Goal: Task Accomplishment & Management: Manage account settings

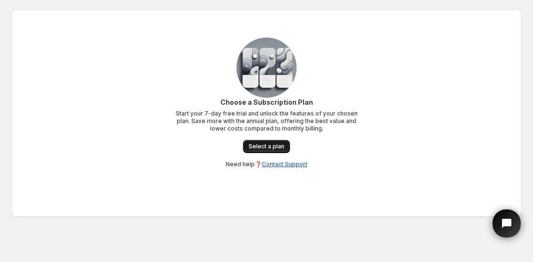
click at [267, 144] on span "Select a plan" at bounding box center [267, 147] width 36 height 8
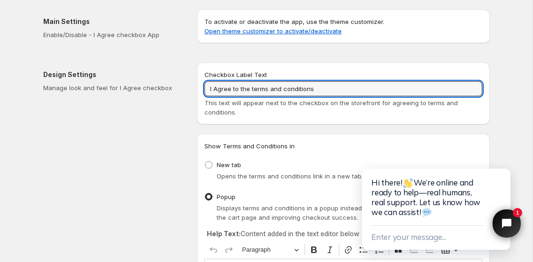
drag, startPoint x: 327, startPoint y: 89, endPoint x: 194, endPoint y: 86, distance: 133.1
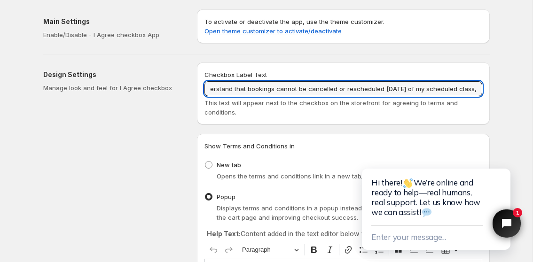
scroll to position [0, 353]
click at [261, 92] on input "By making this booking, I accept the terms of service, including the refund, ca…" at bounding box center [344, 88] width 278 height 15
click at [346, 93] on input "By making this booking, I accept the terms of service, including the refund, ca…" at bounding box center [344, 88] width 278 height 15
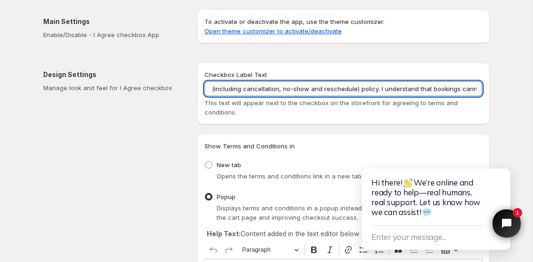
click at [456, 90] on input "By making this booking, I accept the terms of service, including the refund (in…" at bounding box center [344, 88] width 278 height 15
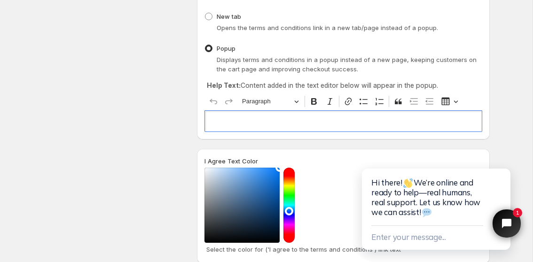
scroll to position [0, 0]
click at [306, 117] on p "Editor editing area: main. Press ⌥0 for help." at bounding box center [343, 121] width 269 height 9
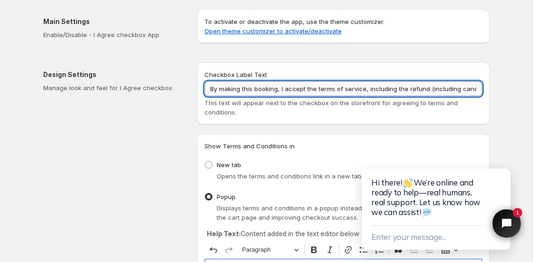
click at [432, 83] on input "By making this booking, I accept the terms of service, including the refund (in…" at bounding box center [344, 88] width 278 height 15
click at [454, 89] on input "By making this booking, I accept the terms of service, including the refund (in…" at bounding box center [344, 88] width 278 height 15
drag, startPoint x: 476, startPoint y: 89, endPoint x: 370, endPoint y: 88, distance: 106.3
click at [370, 88] on input "By making this booking, I accept the terms of service, including the refund (in…" at bounding box center [344, 88] width 278 height 15
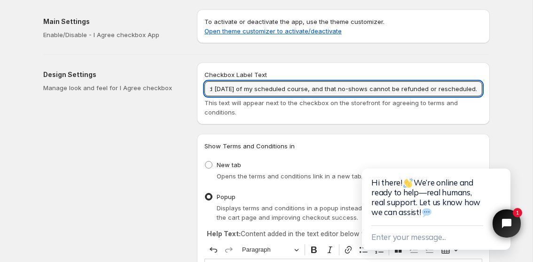
scroll to position [0, 580]
paste input "For requests made more than 14 days before the scheduled course, a 10% fee is r…"
click at [226, 90] on input "By making this booking, I accept the terms of service, including the refund (in…" at bounding box center [344, 88] width 278 height 15
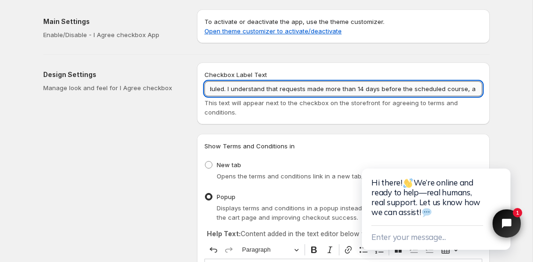
click at [464, 90] on input "By making this booking, I accept the terms of service, including the refund (in…" at bounding box center [344, 88] width 278 height 15
drag, startPoint x: 213, startPoint y: 88, endPoint x: 272, endPoint y: 93, distance: 58.9
click at [272, 93] on input "By making this booking, I accept the terms of service, including the refund (in…" at bounding box center [344, 88] width 278 height 15
drag, startPoint x: 446, startPoint y: 87, endPoint x: 474, endPoint y: 88, distance: 28.2
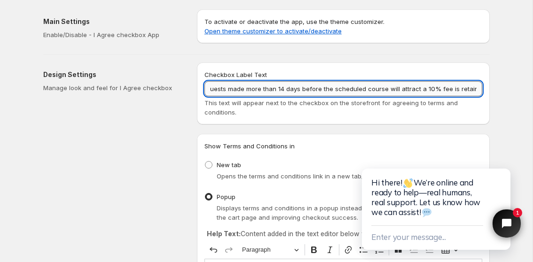
click at [474, 88] on input "By making this booking, I accept the terms of service, including the refund (in…" at bounding box center [344, 88] width 278 height 15
drag, startPoint x: 477, startPoint y: 89, endPoint x: 158, endPoint y: 87, distance: 318.8
paste input "I have chosen my booking day and time carefully. By making this booking, I acce…"
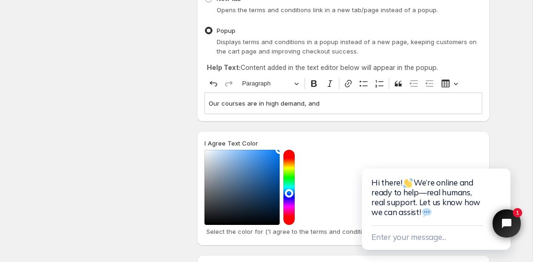
scroll to position [166, 0]
type input "I have chosen my booking day and time carefully. By making this booking, I acce…"
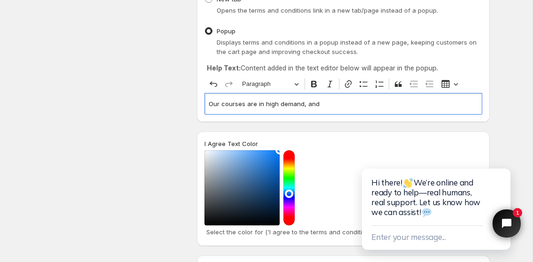
click at [326, 108] on p "Our courses are in high demand, and" at bounding box center [343, 103] width 269 height 9
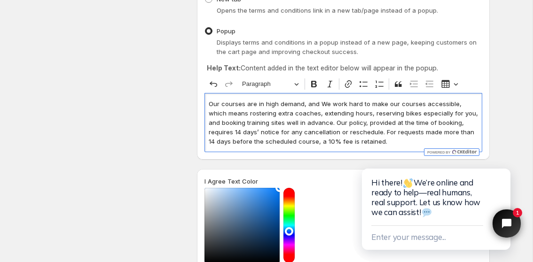
click at [323, 104] on p "Our courses are in high demand, and We work hard to make our courses accessible…" at bounding box center [343, 122] width 269 height 47
click at [422, 103] on p "Our courses are in high demand, and we work hard to make our courses accessible…" at bounding box center [343, 122] width 269 height 47
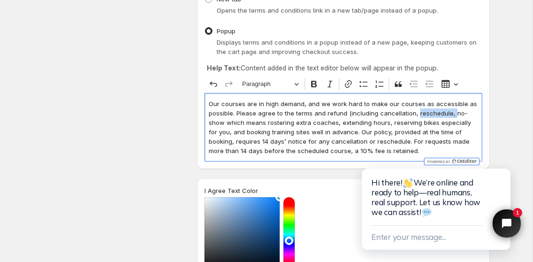
drag, startPoint x: 450, startPoint y: 113, endPoint x: 414, endPoint y: 112, distance: 35.8
click at [414, 113] on p "Our courses are in high demand, and we work hard to make our courses as accessi…" at bounding box center [343, 127] width 269 height 56
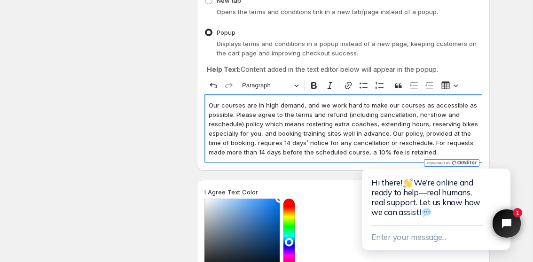
scroll to position [166, 0]
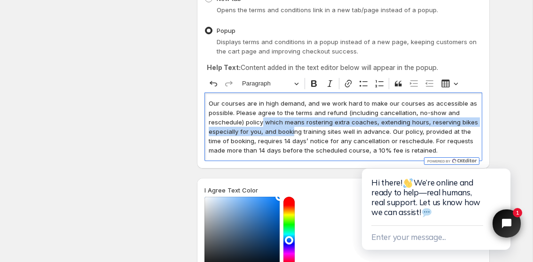
drag, startPoint x: 261, startPoint y: 124, endPoint x: 292, endPoint y: 135, distance: 32.1
click at [292, 135] on p "Our courses are in high demand, and we work hard to make our courses as accessi…" at bounding box center [343, 127] width 269 height 56
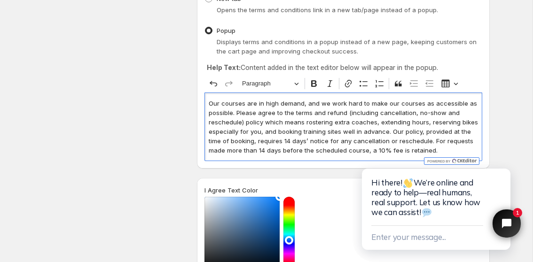
click at [294, 128] on p "Our courses are in high demand, and we work hard to make our courses as accessi…" at bounding box center [343, 127] width 269 height 56
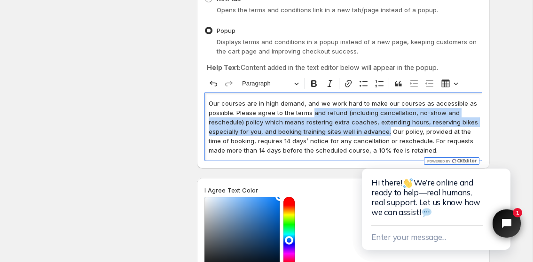
drag, startPoint x: 666, startPoint y: 241, endPoint x: 387, endPoint y: 135, distance: 298.5
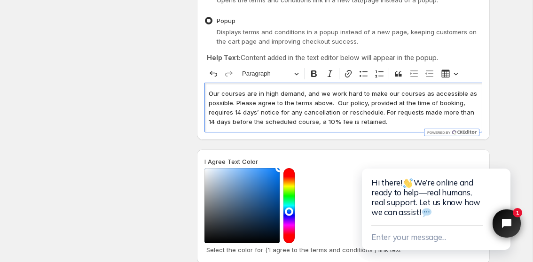
scroll to position [177, 0]
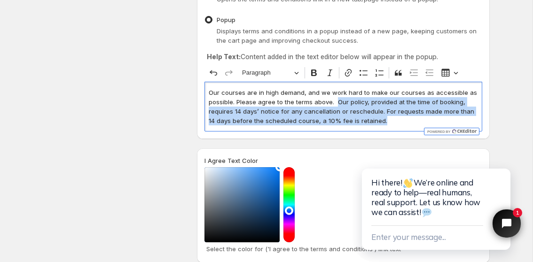
drag, startPoint x: 379, startPoint y: 123, endPoint x: 336, endPoint y: 101, distance: 49.0
click at [336, 103] on p "Our courses are in high demand, and we work hard to make our courses as accessi…" at bounding box center [343, 107] width 269 height 38
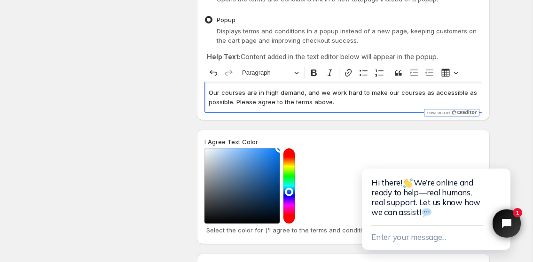
click at [305, 95] on p "Our courses are in high demand, and we work hard to make our courses as accessi…" at bounding box center [343, 97] width 269 height 19
click at [235, 103] on p "Our courses are in high demand, and we work hard to make our courses as accessi…" at bounding box center [343, 97] width 269 height 19
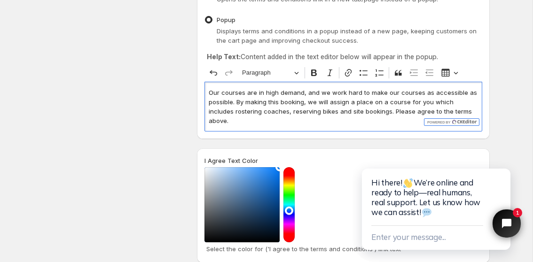
click at [462, 112] on p "Our courses are in high demand, and we work hard to make our courses as accessi…" at bounding box center [343, 107] width 269 height 38
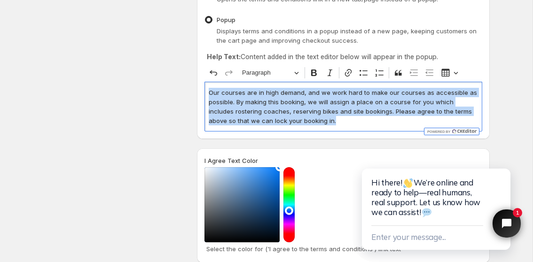
drag, startPoint x: 322, startPoint y: 120, endPoint x: 176, endPoint y: 82, distance: 150.8
click at [176, 82] on div "Design Settings Manage look and feel for I Agree checkbox Checkbox Label Text I…" at bounding box center [263, 139] width 454 height 523
copy p "Our courses are in high demand, and we work hard to make our courses as accessi…"
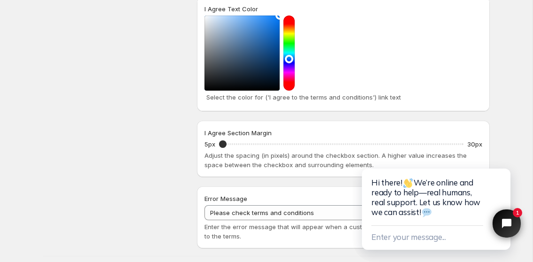
scroll to position [330, 0]
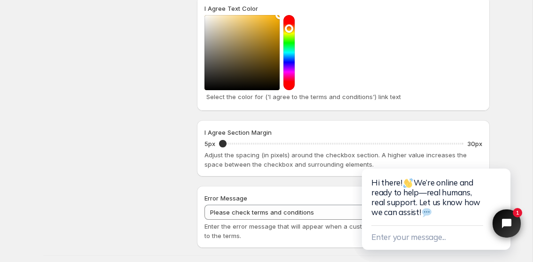
drag, startPoint x: 291, startPoint y: 57, endPoint x: 293, endPoint y: 28, distance: 29.3
click at [293, 28] on div at bounding box center [289, 52] width 11 height 75
click at [277, 13] on div "I Agree Text Color Select the color for ('I agree to the terms and conditions')…" at bounding box center [343, 53] width 293 height 115
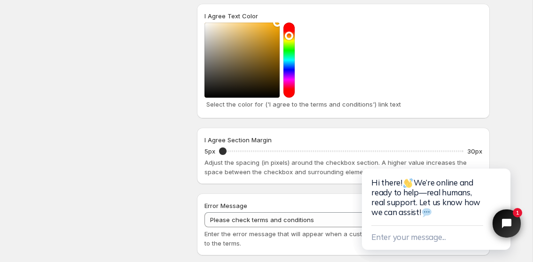
scroll to position [316, 0]
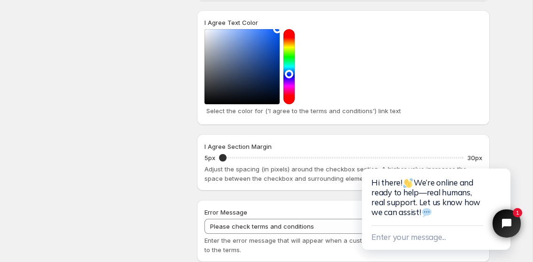
drag, startPoint x: 288, startPoint y: 43, endPoint x: 288, endPoint y: 73, distance: 30.6
click at [288, 73] on div at bounding box center [289, 66] width 11 height 75
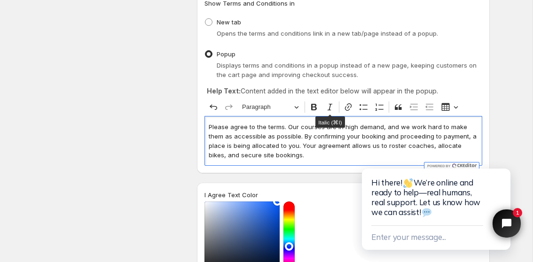
scroll to position [145, 0]
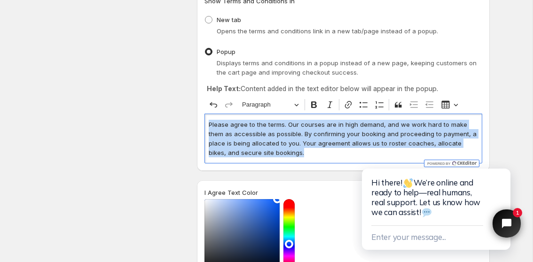
drag, startPoint x: 288, startPoint y: 155, endPoint x: 196, endPoint y: 119, distance: 99.3
click at [196, 119] on div "Design Settings Manage look and feel for I Agree checkbox Checkbox Label Text I…" at bounding box center [263, 171] width 454 height 523
copy p "Please agree to the terms. Our courses are in high demand, and we work hard to …"
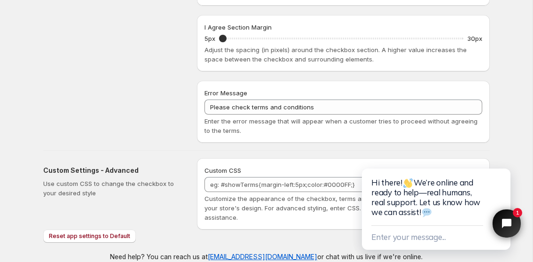
scroll to position [447, 0]
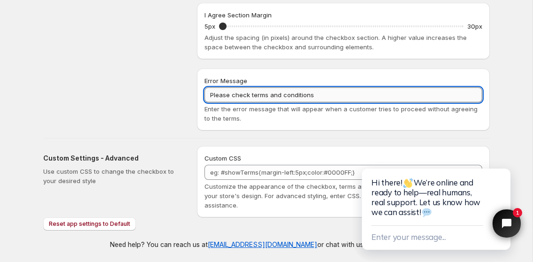
click at [251, 89] on input "Please check terms and conditions" at bounding box center [344, 94] width 278 height 15
drag, startPoint x: 331, startPoint y: 90, endPoint x: 169, endPoint y: 88, distance: 161.3
drag, startPoint x: 313, startPoint y: 93, endPoint x: 201, endPoint y: 95, distance: 112.4
click at [201, 95] on div "Error Message Please check terms and conditions Enter the error message that wi…" at bounding box center [343, 100] width 293 height 62
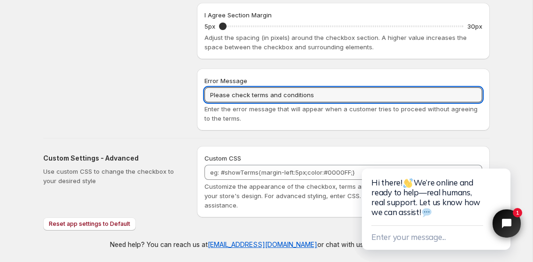
paste input "agree to the terms. Our courses are in high demand, and we work hard to make th…"
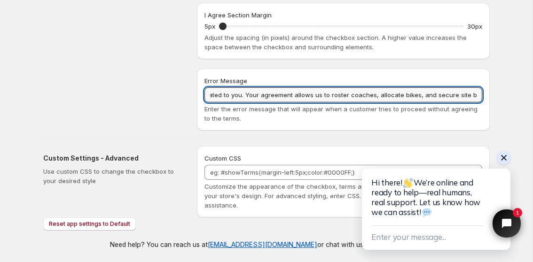
type input "Please agree to the terms. Our courses are in high demand, and we work hard to …"
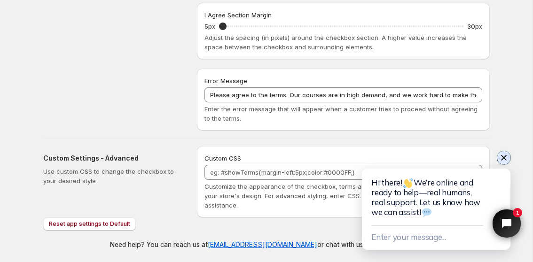
click at [501, 156] on icon "Close chat widget" at bounding box center [503, 157] width 9 height 9
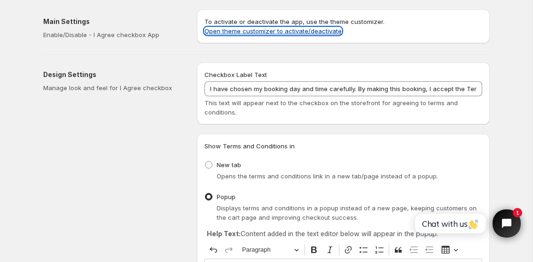
click at [271, 29] on link "Open theme customizer to activate/deactivate" at bounding box center [273, 31] width 137 height 8
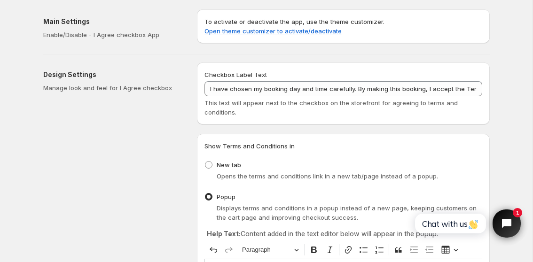
click at [354, 21] on p "To activate or deactivate the app, use the theme customizer. Open theme customi…" at bounding box center [344, 26] width 278 height 19
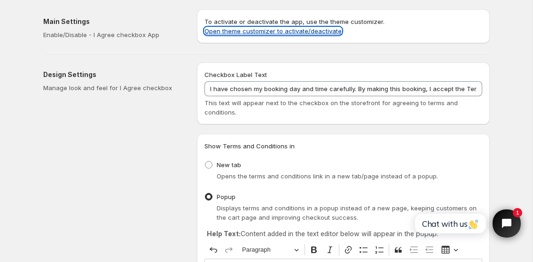
click at [306, 33] on link "Open theme customizer to activate/deactivate" at bounding box center [273, 31] width 137 height 8
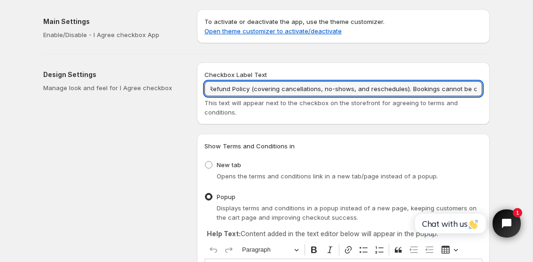
scroll to position [0, 969]
drag, startPoint x: 209, startPoint y: 90, endPoint x: 533, endPoint y: 111, distance: 324.7
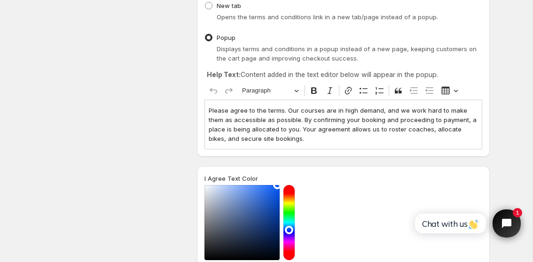
scroll to position [160, 0]
type input "I agree to the terms, including the cancellation and reschedule policy."
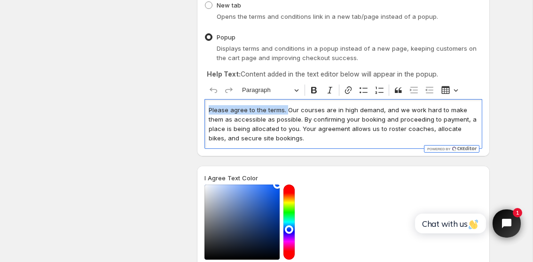
drag, startPoint x: 286, startPoint y: 109, endPoint x: 194, endPoint y: 105, distance: 92.7
click at [194, 106] on div "Design Settings Manage look and feel for I Agree checkbox Checkbox Label Text I…" at bounding box center [263, 156] width 454 height 523
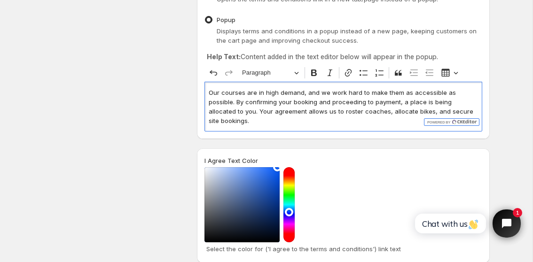
scroll to position [178, 0]
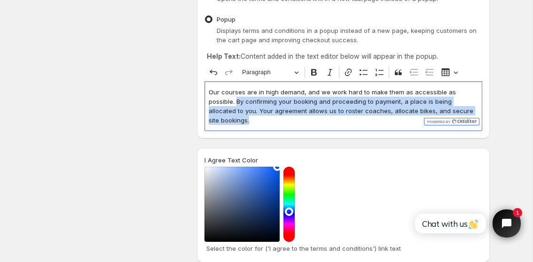
drag, startPoint x: 462, startPoint y: 112, endPoint x: 187, endPoint y: 105, distance: 275.2
click at [187, 106] on div "Design Settings Manage look and feel for I Agree checkbox Checkbox Label Text I…" at bounding box center [263, 138] width 454 height 523
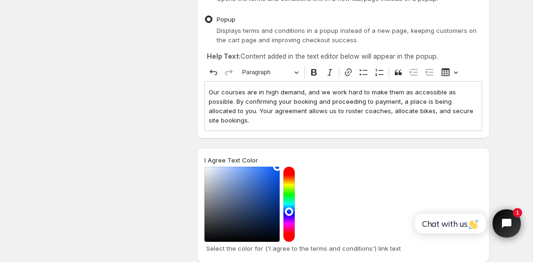
click at [187, 106] on div "Design Settings Manage look and feel for I Agree checkbox" at bounding box center [116, 142] width 146 height 515
click at [460, 109] on p "Our courses are in high demand, and we work hard to make them as accessible as …" at bounding box center [343, 106] width 269 height 38
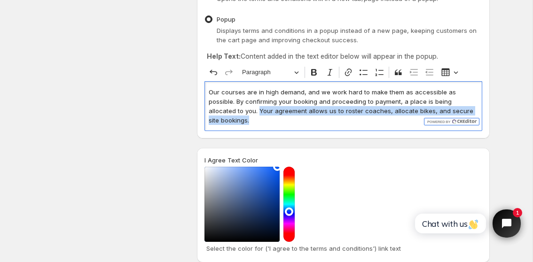
drag, startPoint x: 464, startPoint y: 113, endPoint x: 209, endPoint y: 111, distance: 255.4
click at [209, 111] on p "Our courses are in high demand, and we work hard to make them as accessible as …" at bounding box center [343, 106] width 269 height 38
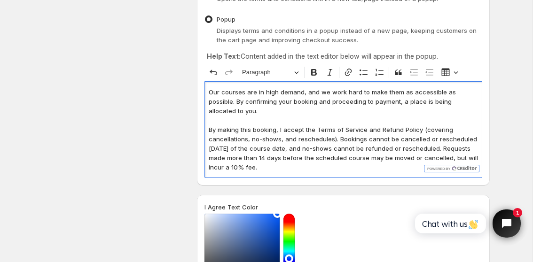
click at [284, 125] on p "By making this booking, I accept the Terms of Service and Refund Policy (coveri…" at bounding box center [343, 148] width 269 height 47
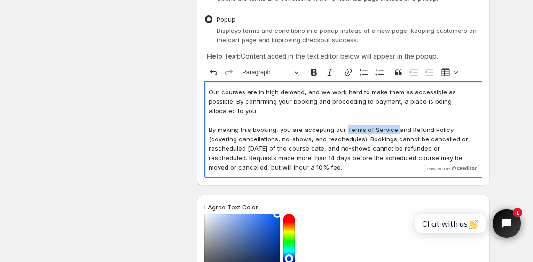
drag, startPoint x: 396, startPoint y: 121, endPoint x: 345, endPoint y: 120, distance: 51.7
click at [345, 125] on p "By making this booking, you are accepting our Terms of Service and Refund Polic…" at bounding box center [343, 148] width 269 height 47
click at [348, 74] on icon "Editor toolbar" at bounding box center [348, 72] width 9 height 9
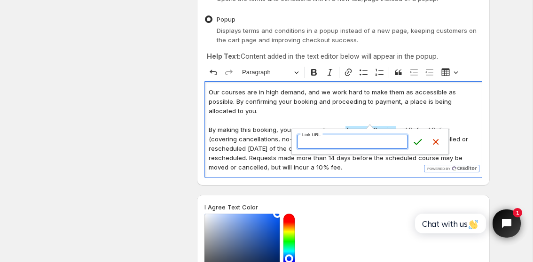
paste input "https://territorymotorcycletraining.com/policies/terms-of-service"
type input "https://territorymotorcycletraining.com/policies/terms-of-service"
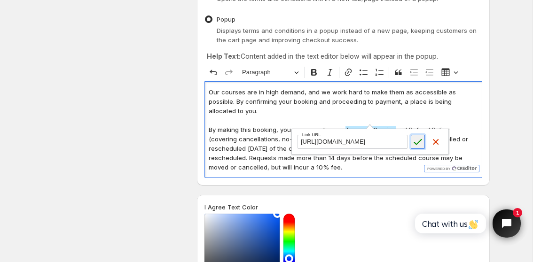
scroll to position [0, 0]
click at [417, 142] on icon "submit" at bounding box center [417, 141] width 9 height 9
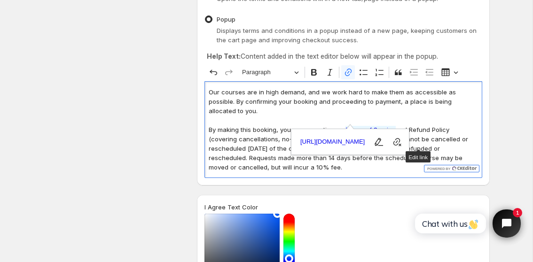
click at [431, 125] on p "By making this booking, you are accepting our Terms of Service and Refund Polic…" at bounding box center [343, 148] width 269 height 47
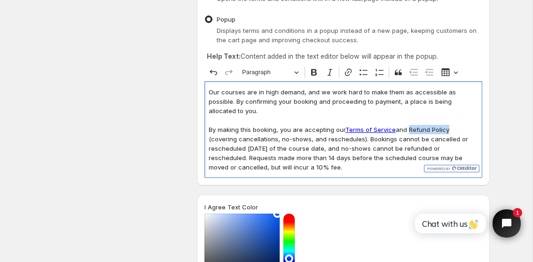
drag, startPoint x: 410, startPoint y: 119, endPoint x: 448, endPoint y: 120, distance: 38.6
click at [448, 125] on p "By making this booking, you are accepting our Terms of Service and Refund Polic…" at bounding box center [343, 148] width 269 height 47
click at [347, 72] on icon "Editor toolbar" at bounding box center [348, 72] width 9 height 9
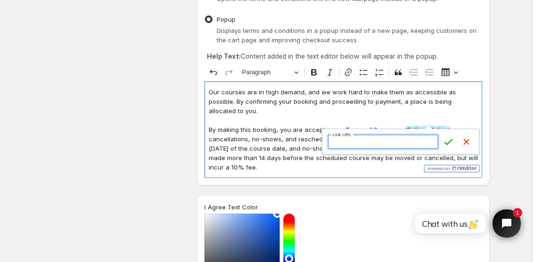
paste input "https://territorymotorcycletraining.com/policies/refund-policy"
type input "https://territorymotorcycletraining.com/policies/refund-policy"
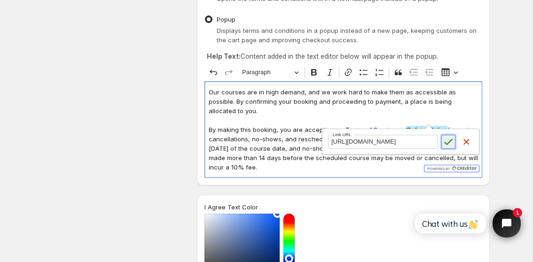
scroll to position [0, 0]
click at [450, 142] on icon "submit" at bounding box center [449, 142] width 8 height 6
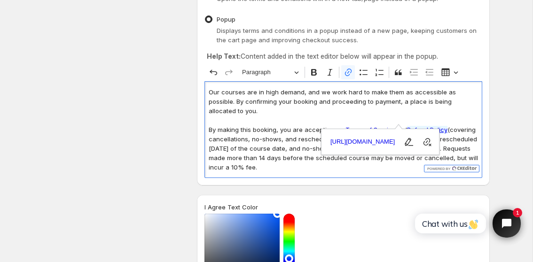
click at [459, 116] on p "Editor editing area: main. Press ⌥0 for help." at bounding box center [343, 120] width 269 height 9
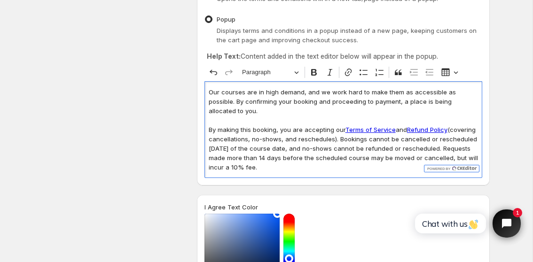
click at [296, 158] on p "By making this booking, you are accepting our Terms of Service and Refund Polic…" at bounding box center [343, 148] width 269 height 47
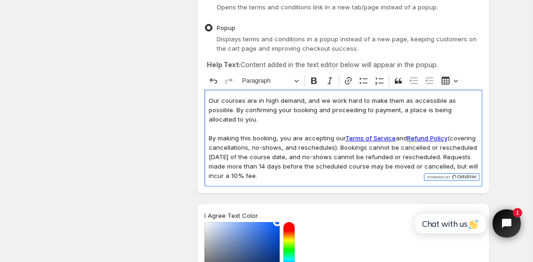
scroll to position [169, 0]
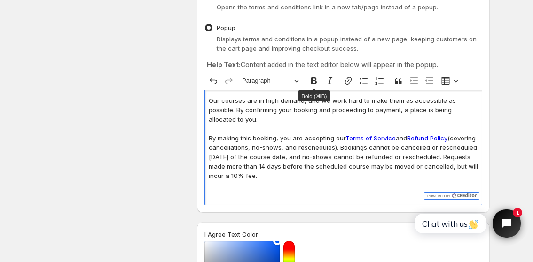
click at [413, 106] on p "Our courses are in high demand, and we work hard to make them as accessible as …" at bounding box center [343, 110] width 269 height 28
click at [385, 101] on p "Our courses are in high demand, and we work hard to make them as accessible as …" at bounding box center [343, 110] width 269 height 28
drag, startPoint x: 366, startPoint y: 101, endPoint x: 383, endPoint y: 101, distance: 16.5
click at [383, 101] on p "Our courses are in high demand, and we work hard to make them as accessible as …" at bounding box center [343, 110] width 269 height 28
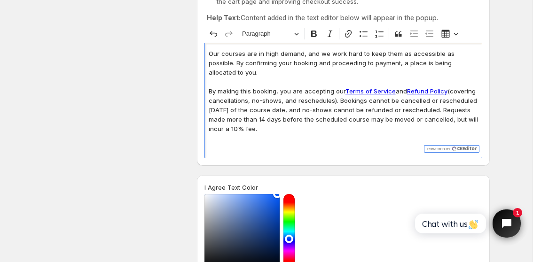
scroll to position [203, 0]
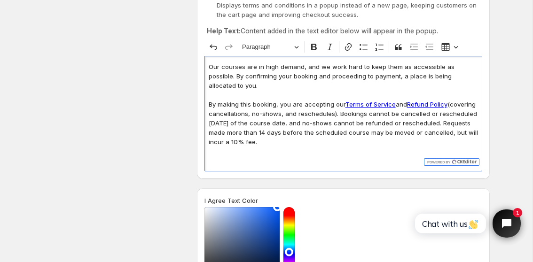
click at [248, 147] on p "Editor editing area: main. Press ⌥0 for help." at bounding box center [343, 151] width 269 height 9
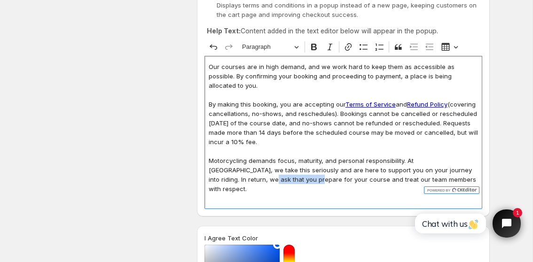
drag, startPoint x: 256, startPoint y: 169, endPoint x: 202, endPoint y: 169, distance: 53.6
click at [202, 169] on div "Show Terms and Conditions in New tab Opens the terms and conditions link in a n…" at bounding box center [343, 74] width 293 height 286
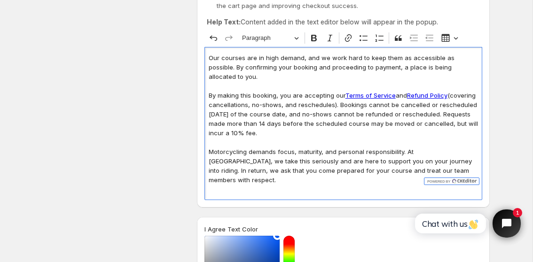
scroll to position [213, 0]
click at [408, 184] on p "Editor editing area: main. Press ⌥0 for help." at bounding box center [343, 188] width 269 height 9
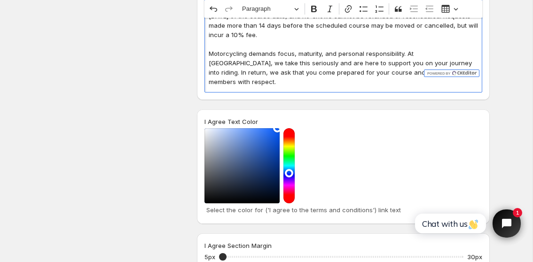
scroll to position [312, 0]
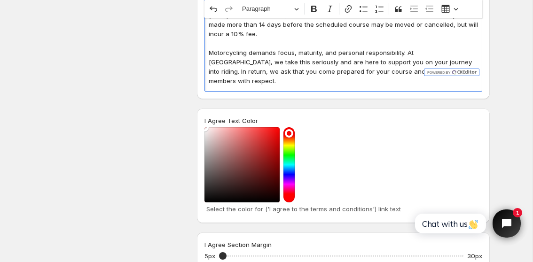
drag, startPoint x: 277, startPoint y: 109, endPoint x: 164, endPoint y: 98, distance: 112.9
click at [164, 98] on div "Design Settings Manage look and feel for I Agree checkbox Checkbox Label Text I…" at bounding box center [263, 51] width 454 height 617
drag, startPoint x: 291, startPoint y: 110, endPoint x: 292, endPoint y: 121, distance: 11.4
click at [292, 127] on div at bounding box center [289, 164] width 11 height 75
drag, startPoint x: 206, startPoint y: 109, endPoint x: 223, endPoint y: 126, distance: 23.3
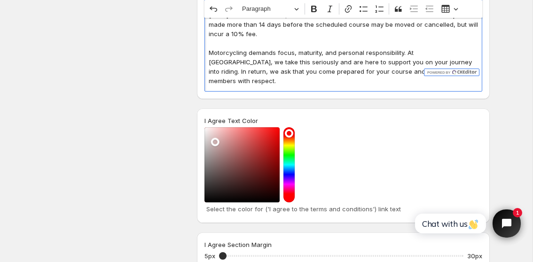
click at [223, 127] on div at bounding box center [242, 164] width 75 height 75
drag, startPoint x: 221, startPoint y: 124, endPoint x: 166, endPoint y: 87, distance: 66.1
click at [170, 88] on div "Design Settings Manage look and feel for I Agree checkbox Checkbox Label Text I…" at bounding box center [263, 51] width 454 height 617
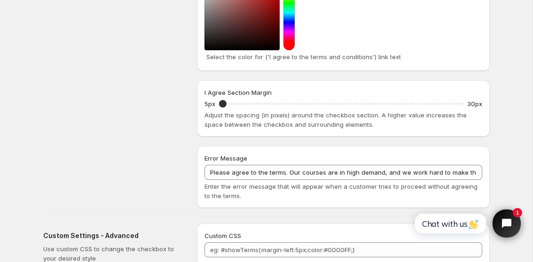
scroll to position [465, 0]
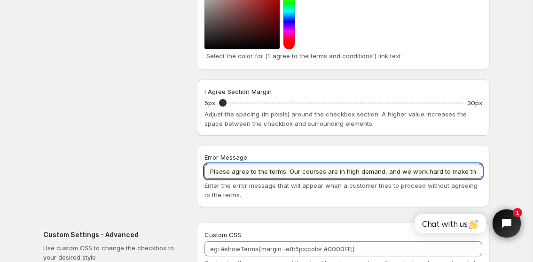
click at [386, 164] on input "Please agree to the terms. Our courses are in high demand, and we work hard to …" at bounding box center [344, 171] width 278 height 15
drag, startPoint x: 217, startPoint y: 153, endPoint x: 532, endPoint y: 161, distance: 314.7
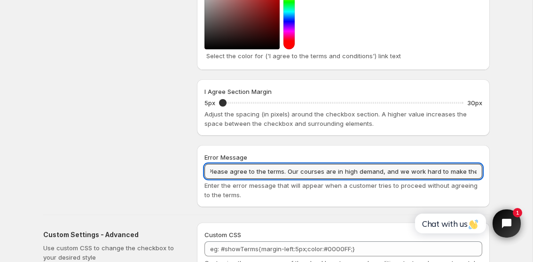
drag, startPoint x: 285, startPoint y: 152, endPoint x: 486, endPoint y: 158, distance: 200.9
click at [486, 158] on div "Error Message Please agree to the terms. Our courses are in high demand, and we…" at bounding box center [343, 176] width 293 height 62
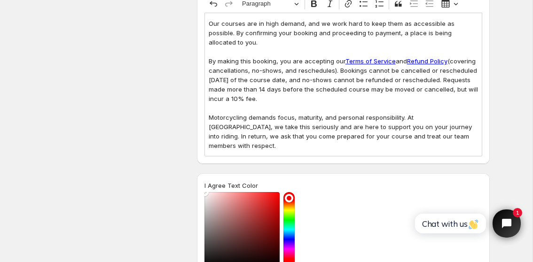
scroll to position [0, 0]
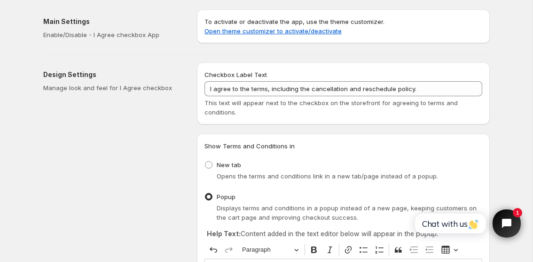
type input "Please agree to the terms, including cancellation and refund policy."
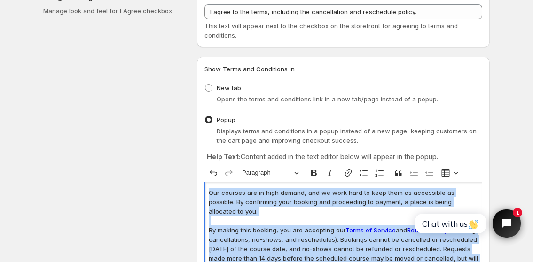
scroll to position [5, 0]
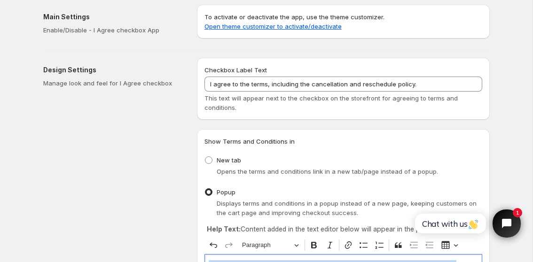
drag, startPoint x: 425, startPoint y: 97, endPoint x: 237, endPoint y: -3, distance: 213.3
click at [237, 0] on html "Home Support Skip to content Save Discard Main Settings Enable/Disable - I Agre…" at bounding box center [266, 126] width 533 height 262
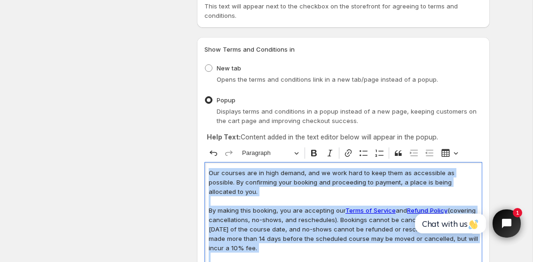
scroll to position [103, 0]
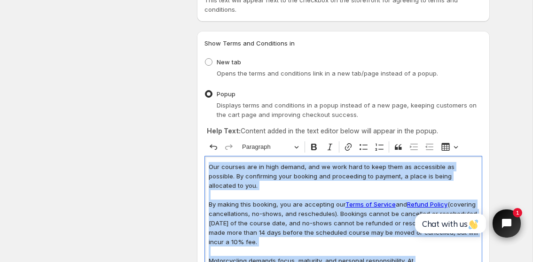
copy div "Our courses are in high demand, and we work hard to keep them as accessible as …"
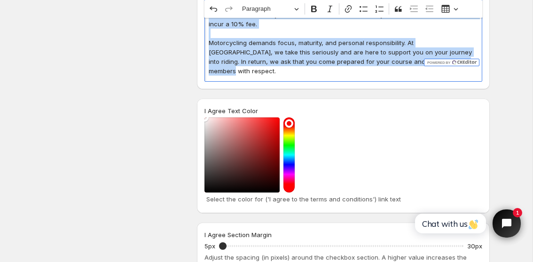
scroll to position [323, 0]
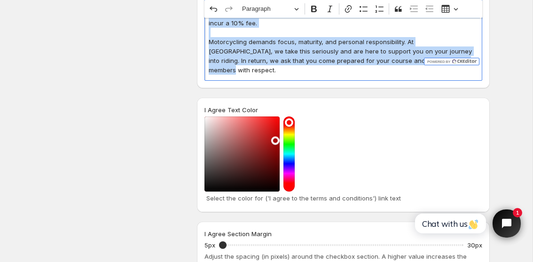
drag, startPoint x: 206, startPoint y: 99, endPoint x: 276, endPoint y: 121, distance: 72.6
click at [276, 121] on div at bounding box center [242, 154] width 75 height 75
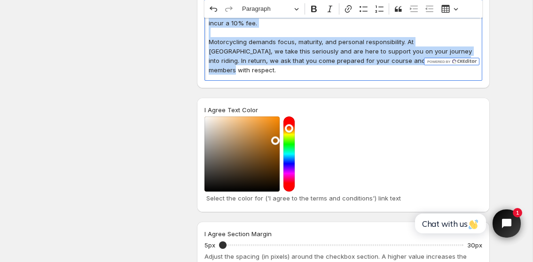
drag, startPoint x: 292, startPoint y: 103, endPoint x: 292, endPoint y: 109, distance: 6.1
click at [292, 117] on div at bounding box center [289, 154] width 11 height 75
drag, startPoint x: 275, startPoint y: 117, endPoint x: 273, endPoint y: 99, distance: 18.0
click at [273, 117] on div at bounding box center [242, 154] width 75 height 75
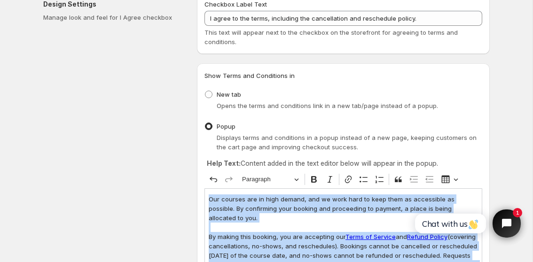
scroll to position [0, 0]
